Goal: Information Seeking & Learning: Learn about a topic

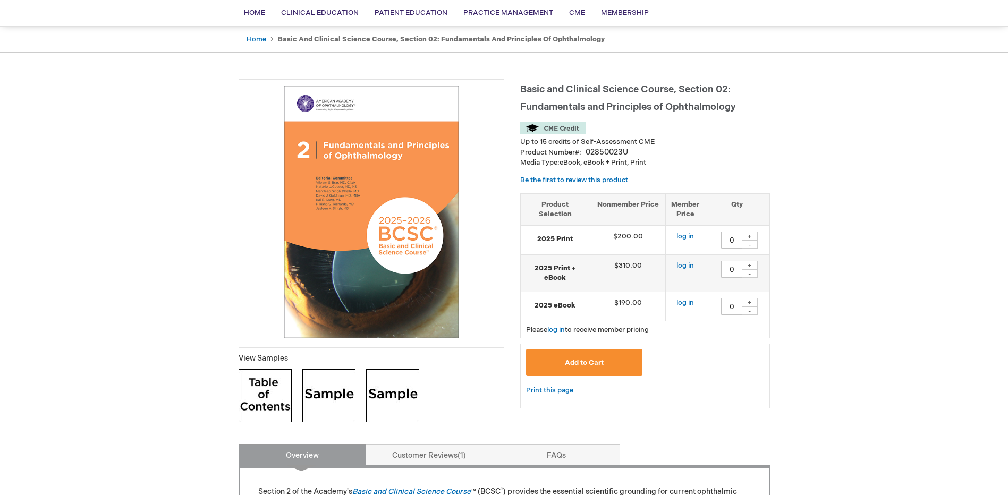
scroll to position [53, 0]
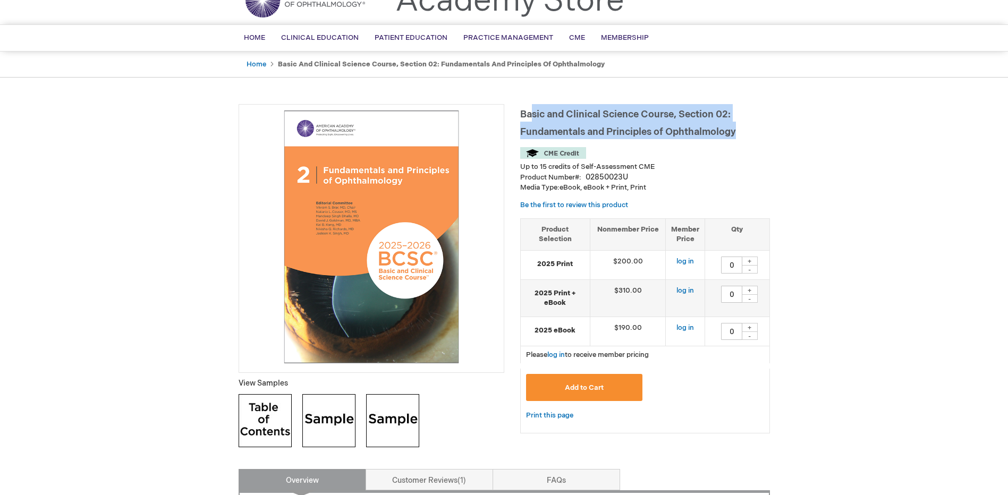
drag, startPoint x: 737, startPoint y: 132, endPoint x: 535, endPoint y: 112, distance: 203.4
click at [534, 112] on span "Basic and Clinical Science Course, Section 02: Fundamentals and Principles of O…" at bounding box center [628, 123] width 216 height 29
click at [537, 113] on span "Basic and Clinical Science Course, Section 02: Fundamentals and Principles of O…" at bounding box center [628, 123] width 216 height 29
drag, startPoint x: 520, startPoint y: 111, endPoint x: 737, endPoint y: 136, distance: 219.3
click at [737, 136] on h1 "Basic and Clinical Science Course, Section 02: Fundamentals and Principles of O…" at bounding box center [645, 121] width 250 height 35
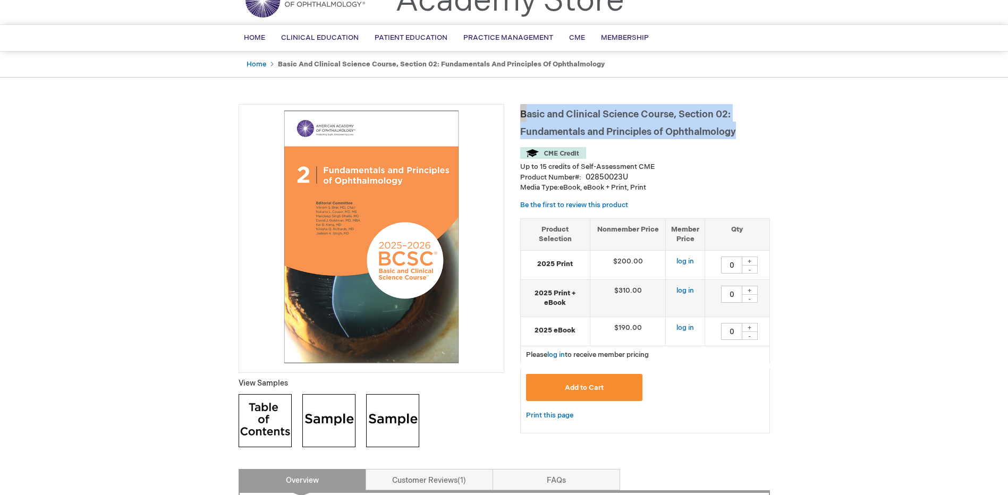
drag, startPoint x: 737, startPoint y: 136, endPoint x: 647, endPoint y: 120, distance: 92.3
copy span "Basic and Clinical Science Course, Section 02: Fundamentals and Principles of O…"
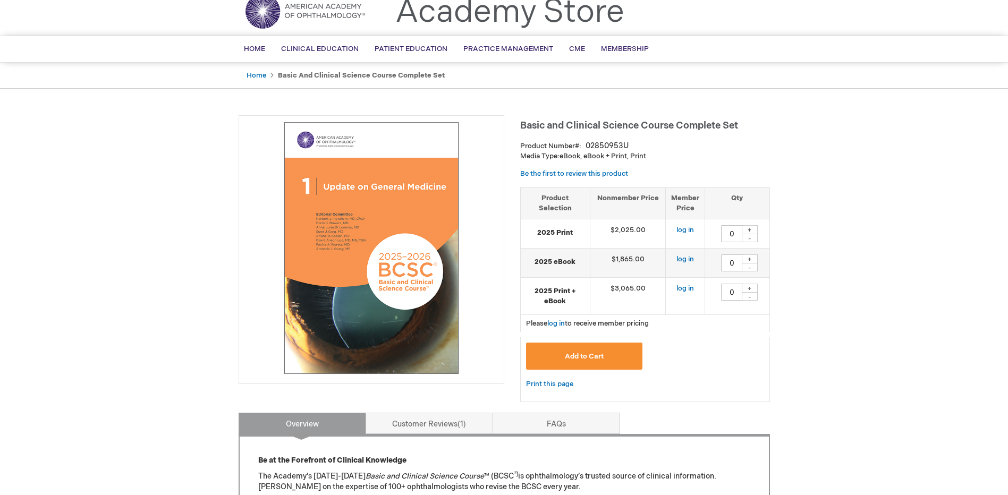
scroll to position [106, 0]
